Goal: Navigation & Orientation: Understand site structure

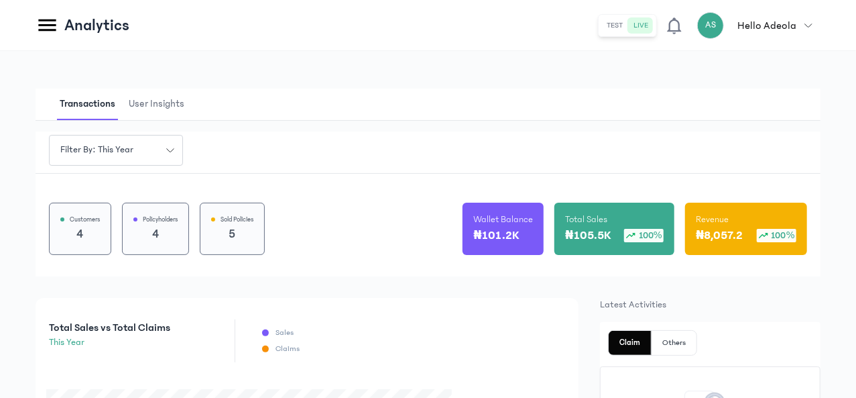
click at [174, 149] on icon "button" at bounding box center [170, 150] width 8 height 8
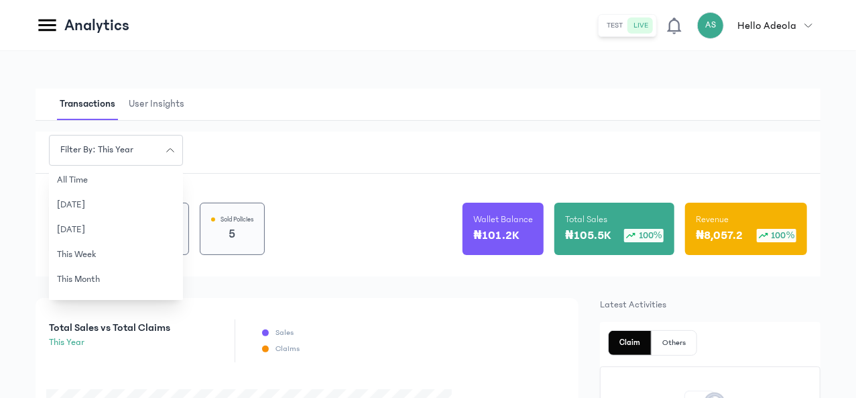
click at [385, 142] on div "Filter by: this year all time [DATE] [DATE] this week this month this quarter t…" at bounding box center [428, 203] width 785 height 145
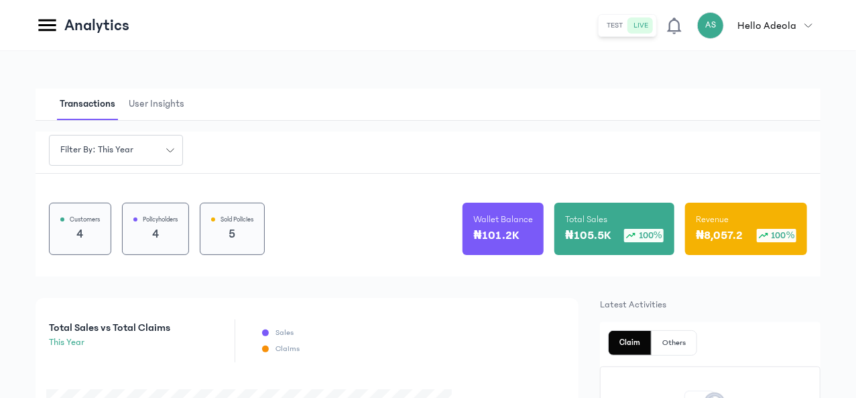
scroll to position [44, 0]
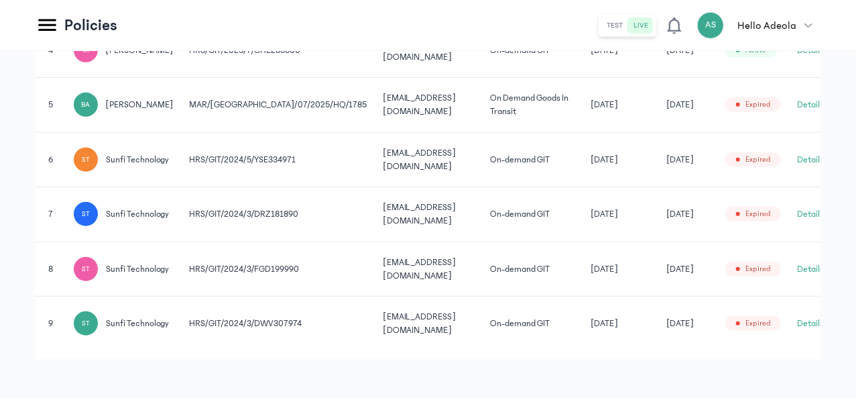
scroll to position [524, 0]
